Goal: Information Seeking & Learning: Check status

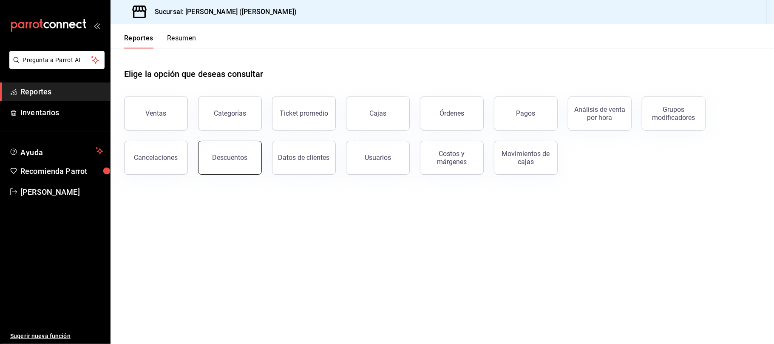
click at [237, 157] on div "Descuentos" at bounding box center [229, 157] width 35 height 8
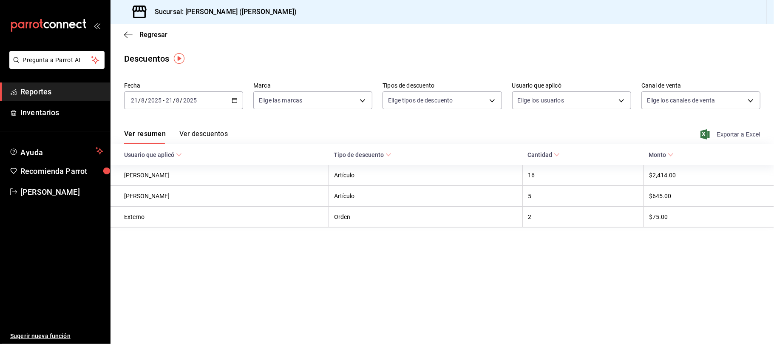
click at [714, 135] on span "Exportar a Excel" at bounding box center [731, 134] width 58 height 10
click at [155, 35] on span "Regresar" at bounding box center [153, 35] width 28 height 8
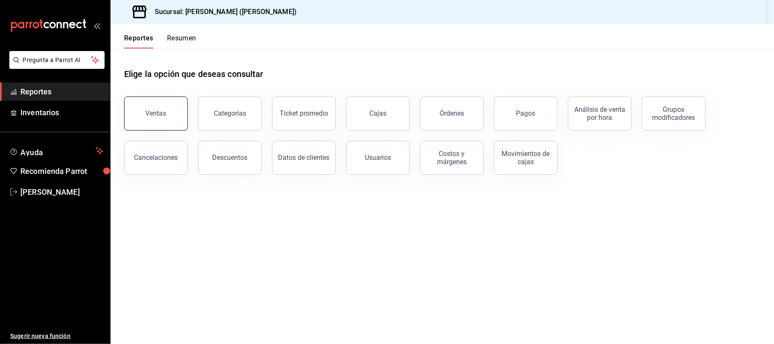
click at [163, 116] on div "Ventas" at bounding box center [156, 113] width 21 height 8
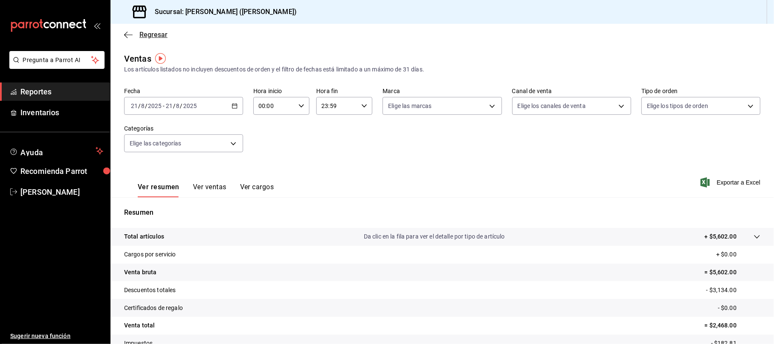
click at [144, 32] on span "Regresar" at bounding box center [153, 35] width 28 height 8
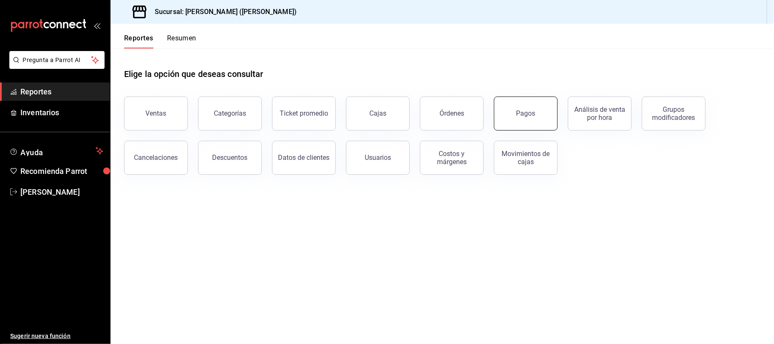
click at [544, 116] on button "Pagos" at bounding box center [526, 113] width 64 height 34
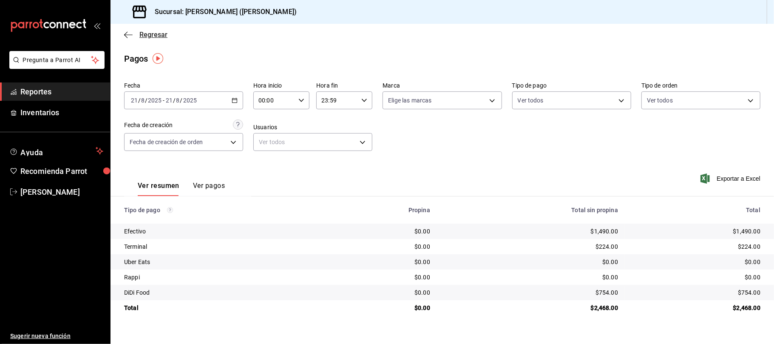
click at [138, 34] on span "Regresar" at bounding box center [145, 35] width 43 height 8
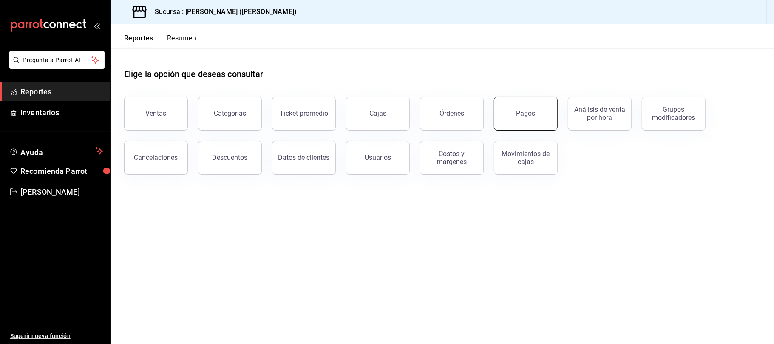
click at [512, 114] on button "Pagos" at bounding box center [526, 113] width 64 height 34
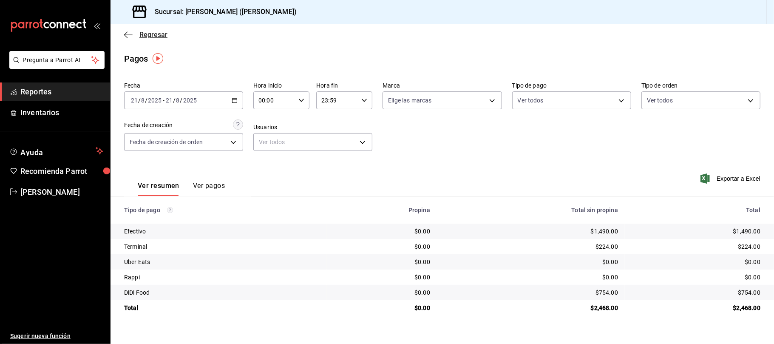
click at [155, 34] on span "Regresar" at bounding box center [153, 35] width 28 height 8
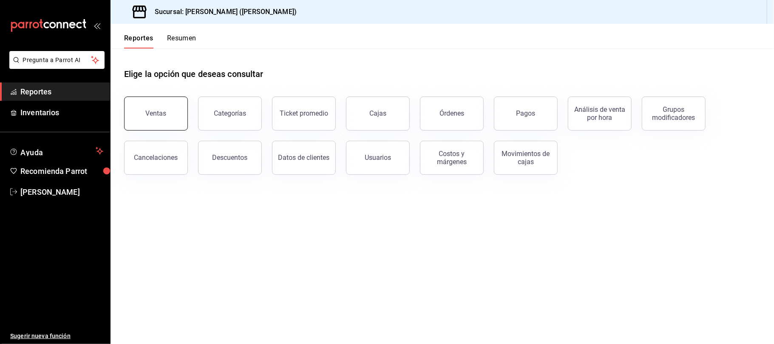
click at [137, 108] on button "Ventas" at bounding box center [156, 113] width 64 height 34
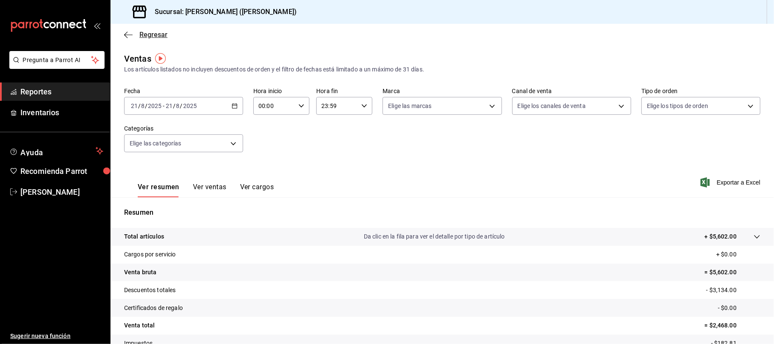
click at [161, 34] on span "Regresar" at bounding box center [153, 35] width 28 height 8
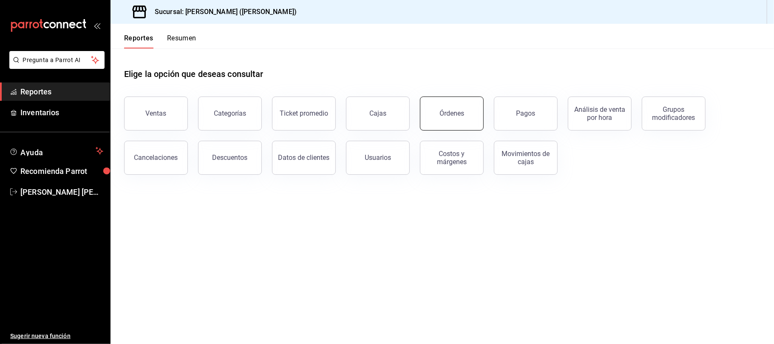
click at [464, 113] on button "Órdenes" at bounding box center [452, 113] width 64 height 34
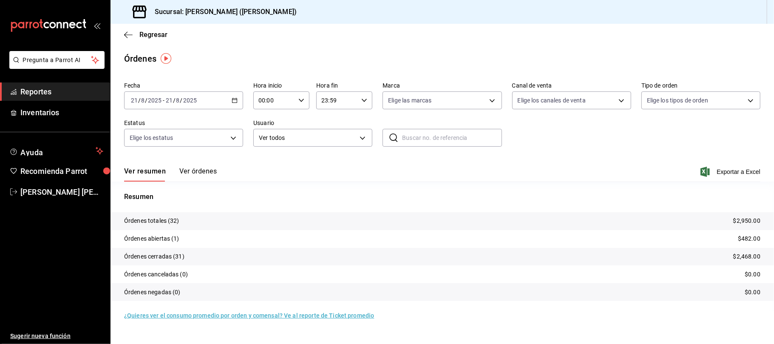
click at [207, 172] on button "Ver órdenes" at bounding box center [197, 174] width 37 height 14
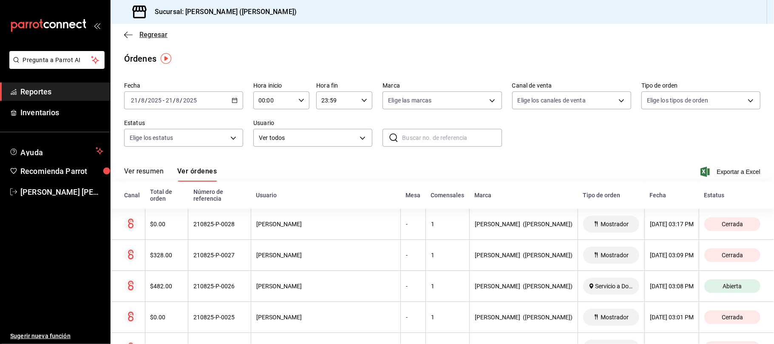
click at [147, 34] on span "Regresar" at bounding box center [153, 35] width 28 height 8
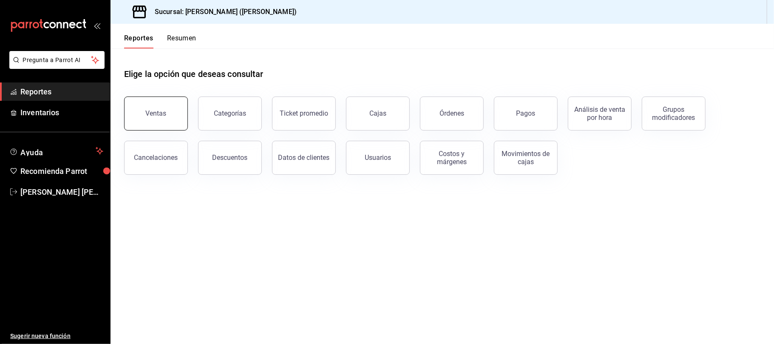
click at [150, 117] on button "Ventas" at bounding box center [156, 113] width 64 height 34
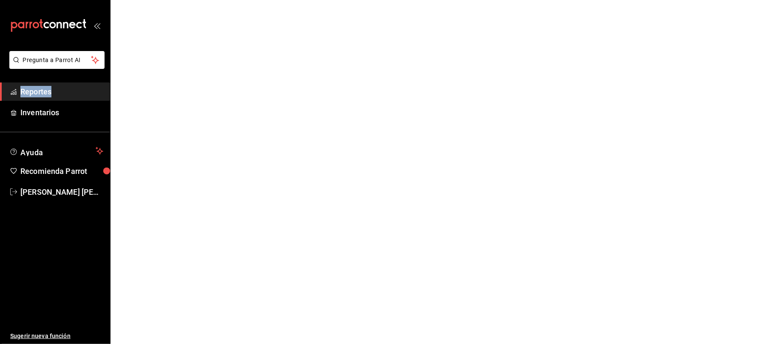
click at [150, 0] on html "Pregunta a Parrot AI Reportes Inventarios Ayuda Recomienda Parrot Catalina Eliz…" at bounding box center [387, 0] width 774 height 0
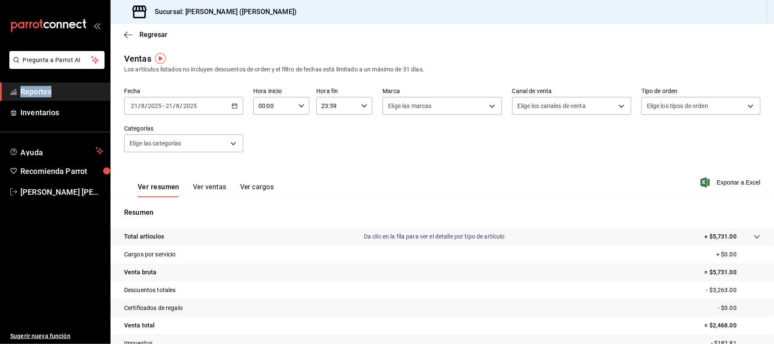
click at [199, 187] on button "Ver ventas" at bounding box center [210, 190] width 34 height 14
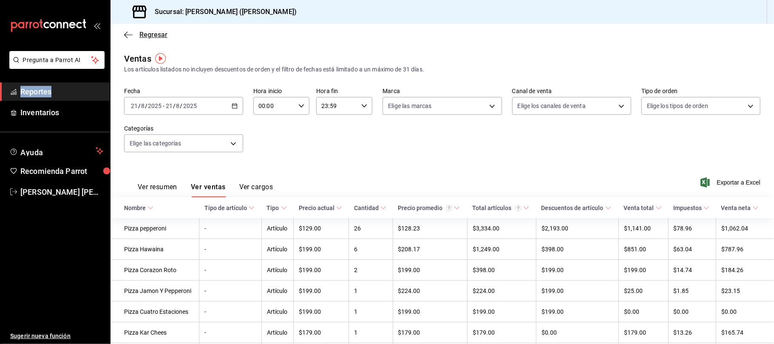
click at [156, 33] on span "Regresar" at bounding box center [153, 35] width 28 height 8
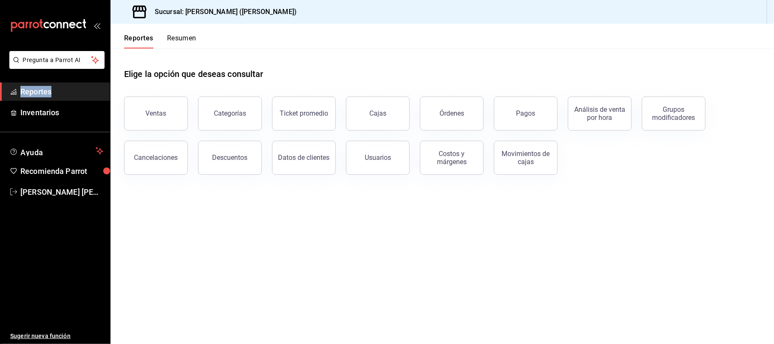
click at [147, 36] on button "Reportes" at bounding box center [138, 41] width 29 height 14
